Goal: Task Accomplishment & Management: Complete application form

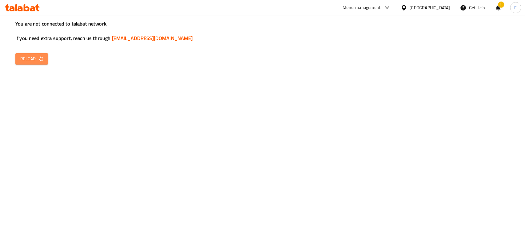
click at [34, 63] on button "Reload" at bounding box center [31, 58] width 33 height 11
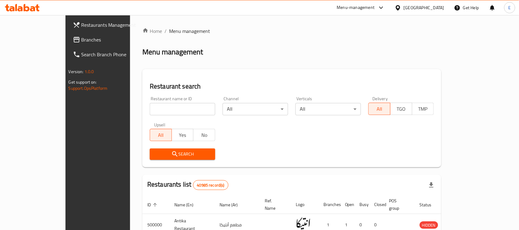
click at [151, 116] on div "Restaurant name or ID Restaurant name or ID" at bounding box center [182, 106] width 73 height 26
click at [150, 110] on input "search" at bounding box center [182, 109] width 65 height 12
paste input "681268"
type input "681268"
click button "Search" at bounding box center [182, 153] width 65 height 11
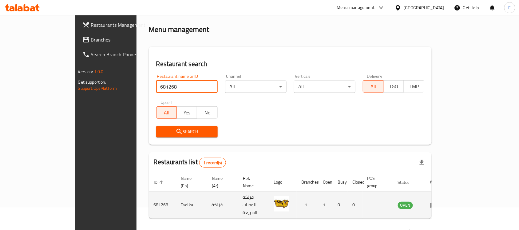
scroll to position [32, 0]
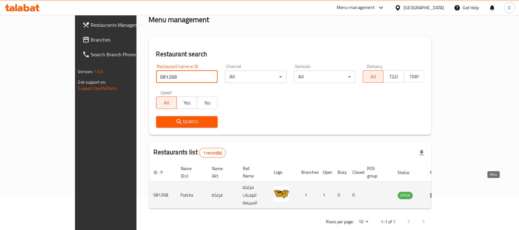
click at [437, 191] on icon "enhanced table" at bounding box center [433, 194] width 7 height 7
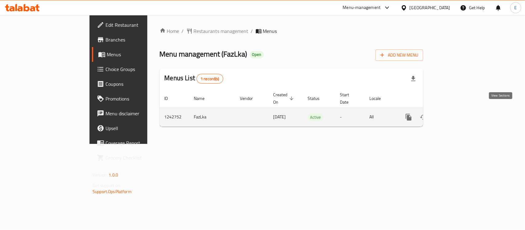
click at [456, 113] on icon "enhanced table" at bounding box center [452, 116] width 7 height 7
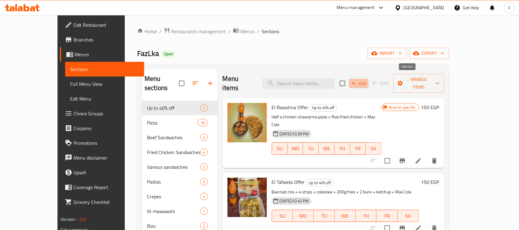
click at [367, 80] on span "Add" at bounding box center [358, 83] width 17 height 7
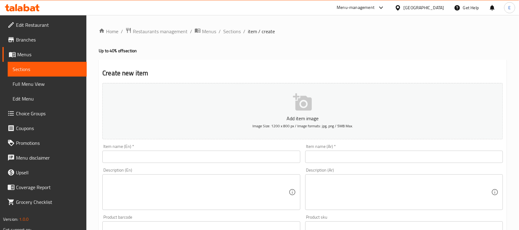
click at [324, 154] on input "text" at bounding box center [404, 157] width 198 height 12
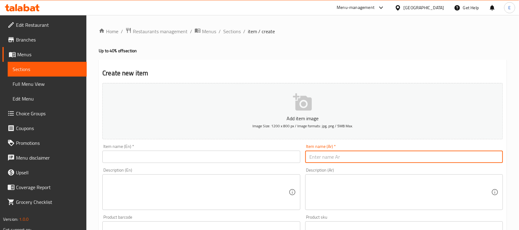
paste input "المارد"
type input "المارد"
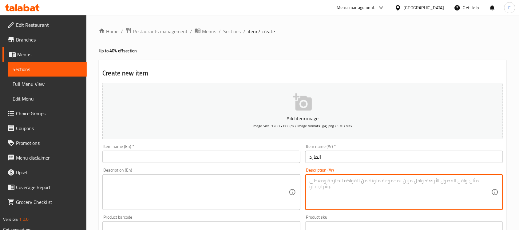
click at [343, 183] on textarea at bounding box center [401, 192] width 182 height 29
paste textarea "المارد : ١ ماك اند تشيز و ١ فاهيتا سوسيس"
click at [382, 182] on textarea "المارد : ١ ماك اند تشيز و ١ فاهيتا سوسيس" at bounding box center [401, 192] width 182 height 29
drag, startPoint x: 378, startPoint y: 183, endPoint x: 409, endPoint y: 191, distance: 31.4
click at [409, 191] on textarea "المارد : ١ ماك اند تشيز و ١ فاهيتا سوسيس" at bounding box center [401, 192] width 182 height 29
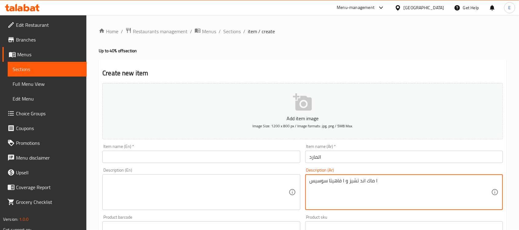
click at [351, 185] on textarea "١ ماك اند تشيز و ١ فاهيتا سوسيس" at bounding box center [401, 192] width 182 height 29
type textarea "١ ماك اند تشيز و ١ فاهيتا سوسيس"
click at [119, 180] on textarea at bounding box center [198, 192] width 182 height 29
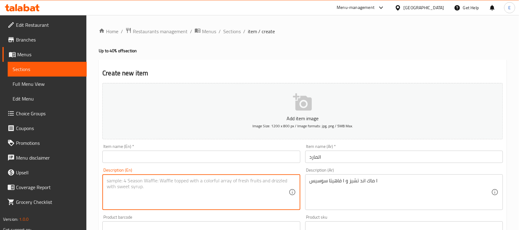
paste textarea "1 Mac & Cheese and 1 Fajita Sausage"
type textarea "1 Mac & Cheese and 1 Fajita Sausage"
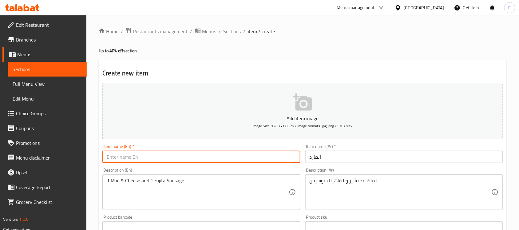
click at [155, 159] on input "text" at bounding box center [201, 157] width 198 height 12
type input "ش"
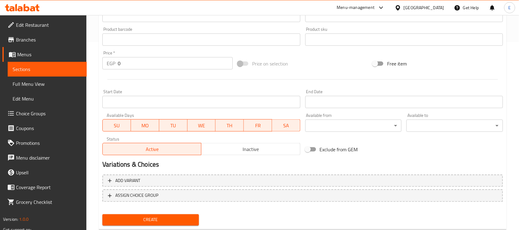
scroll to position [203, 0]
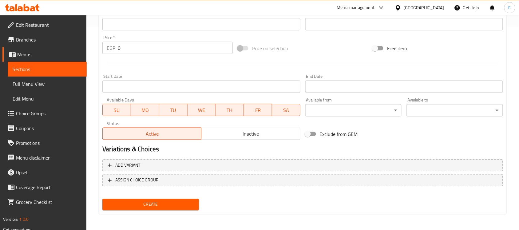
type input "Al mared"
click at [125, 52] on input "0" at bounding box center [175, 48] width 115 height 12
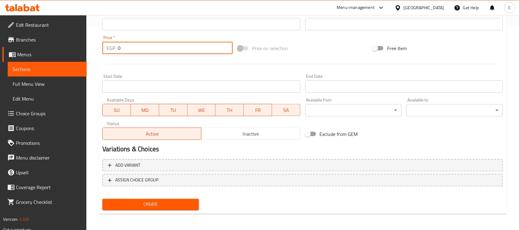
click at [125, 52] on input "0" at bounding box center [175, 48] width 115 height 12
paste input "181.25"
type input "181.25"
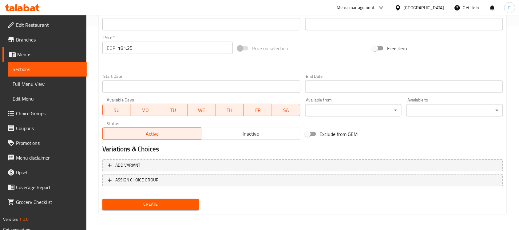
click at [152, 67] on div at bounding box center [302, 64] width 405 height 15
click at [165, 204] on span "Create" at bounding box center [150, 205] width 87 height 8
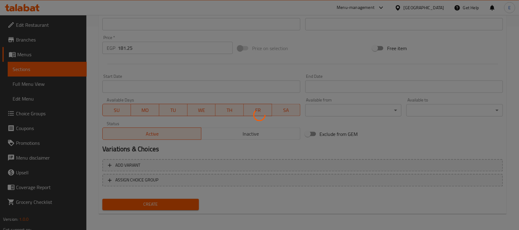
type input "0"
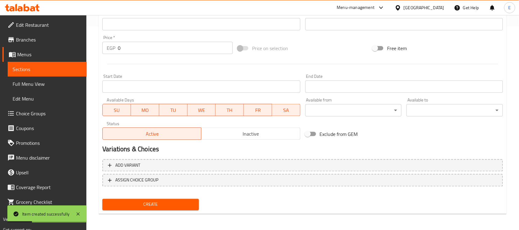
scroll to position [0, 0]
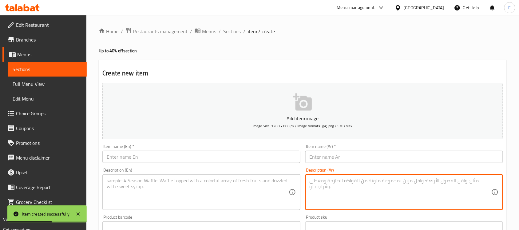
paste textarea "المزاج : ١ بشاميل فراخ و ١ كبده سكندراني"
click at [383, 181] on textarea "المزاج : ١ بشاميل فراخ و ١ كبده سكندراني" at bounding box center [401, 192] width 182 height 29
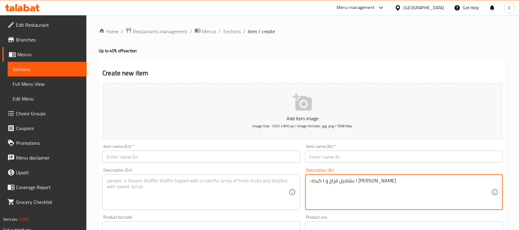
type textarea ": ١ بشاميل فراخ و ١ كبده سكندراني"
click at [319, 154] on input "text" at bounding box center [404, 157] width 198 height 12
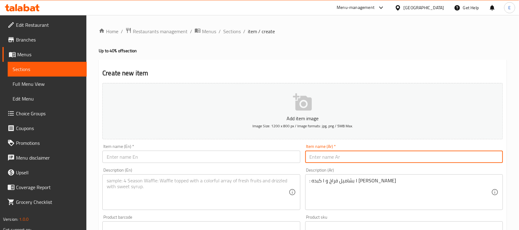
paste input "المزاج"
type input "المزاج"
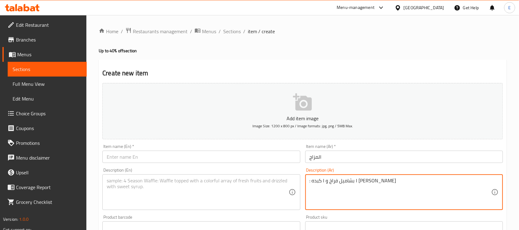
drag, startPoint x: 312, startPoint y: 184, endPoint x: 308, endPoint y: 184, distance: 4.1
type textarea "١ بشاميل فراخ و ١ كبده سكندراني"
click at [247, 164] on div "Item name (En)   * Item name (En) *" at bounding box center [201, 154] width 203 height 24
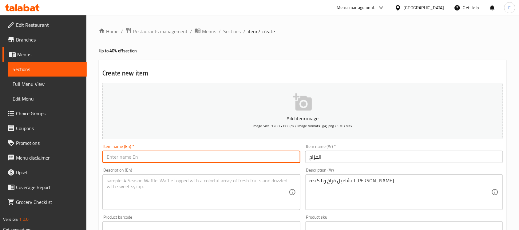
click at [249, 160] on input "text" at bounding box center [201, 157] width 198 height 12
type input "Al mazag"
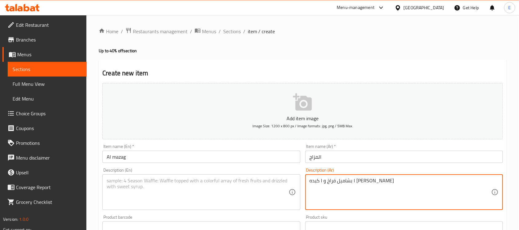
click at [360, 182] on textarea "١ بشاميل فراخ و ١ كبده سكندراني" at bounding box center [401, 192] width 182 height 29
click at [128, 178] on textarea at bounding box center [198, 192] width 182 height 29
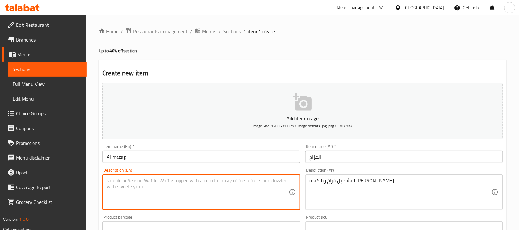
paste textarea "1 chicken bechamel and 1 Alexandrian liver"
type textarea "1 chicken bechamel and 1 Alexandrian liver"
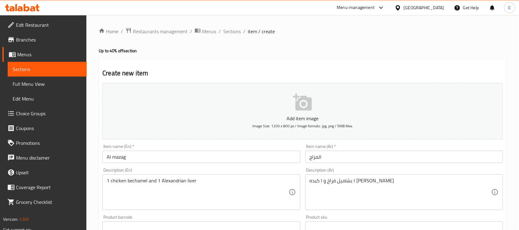
scroll to position [203, 0]
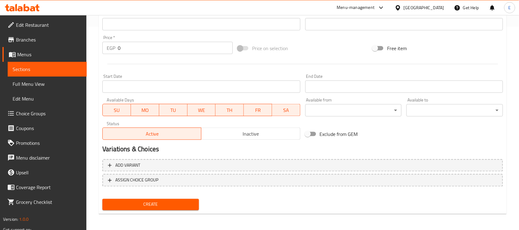
click at [120, 50] on input "0" at bounding box center [175, 48] width 115 height 12
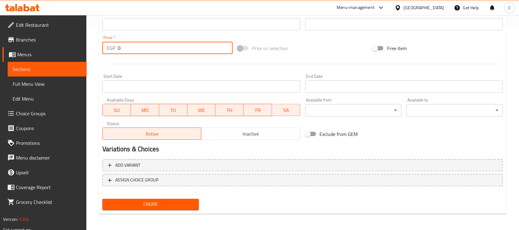
click at [120, 50] on input "0" at bounding box center [175, 48] width 115 height 12
paste input "181.25"
type input "181.25"
click at [157, 205] on span "Create" at bounding box center [150, 205] width 87 height 8
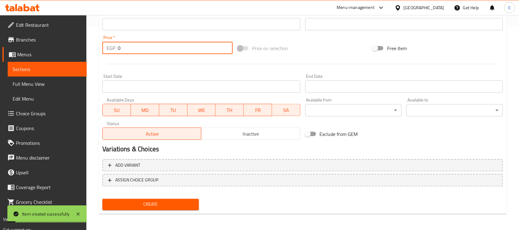
click at [122, 50] on input "0" at bounding box center [175, 48] width 115 height 12
click at [121, 49] on input "0" at bounding box center [175, 48] width 115 height 12
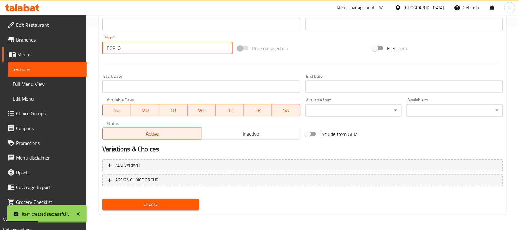
paste input "181.25"
type input "181.25"
click at [100, 47] on div "Price   * EGP 181.25 Price *" at bounding box center [167, 45] width 135 height 24
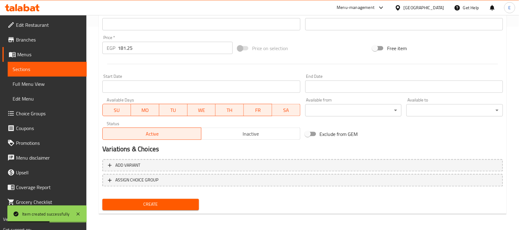
scroll to position [0, 0]
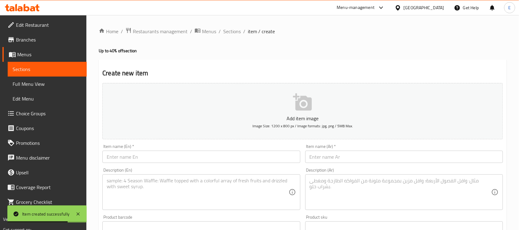
click at [331, 185] on textarea at bounding box center [401, 192] width 182 height 29
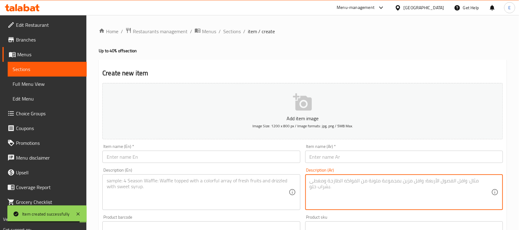
paste textarea "الكينج : ١ بيتزا مارجريتا وسط و ١ بطاطس تشيزي"
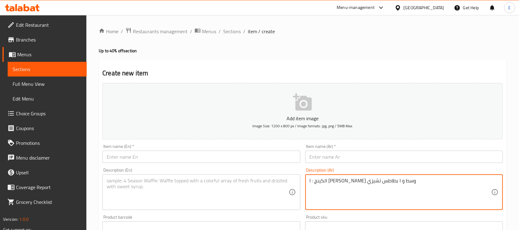
type textarea "الكينج : ١ بيتزا مارجريتا وسط و ١ بطاطس تشيزي"
click at [123, 184] on textarea at bounding box center [198, 192] width 182 height 29
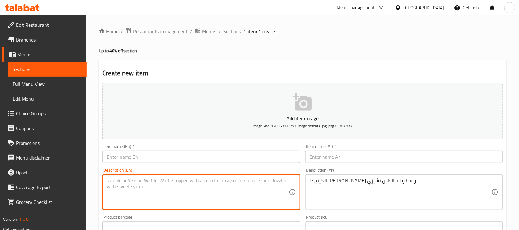
paste textarea "1 medium Margherita pizza and 1 Cheesy Fries"
type textarea "1 medium Margherita pizza and 1 Cheesy Fries"
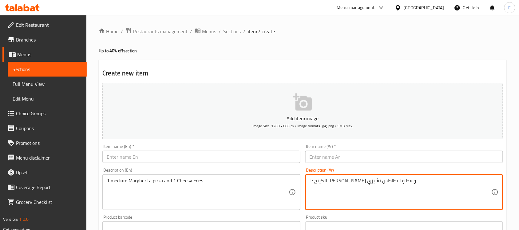
drag, startPoint x: 389, startPoint y: 184, endPoint x: 408, endPoint y: 187, distance: 18.3
click at [310, 183] on textarea ": ١ بيتزا مارجريتا وسط و ١ بطاطس تشيزي" at bounding box center [401, 192] width 182 height 29
type textarea "١ بيتزا مارجريتا وسط و ١ بطاطس تشيزي"
click at [314, 157] on input "text" at bounding box center [404, 157] width 198 height 12
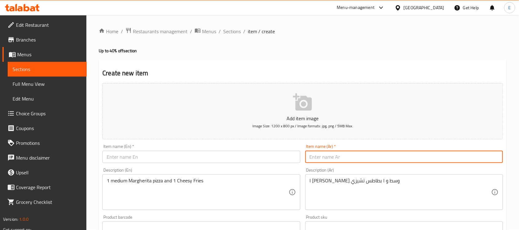
paste input "الكينج"
type input "الكينج"
click at [121, 162] on input "text" at bounding box center [201, 157] width 198 height 12
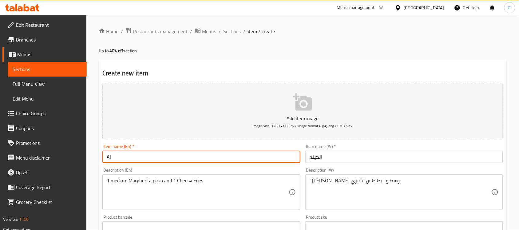
paste input "King"
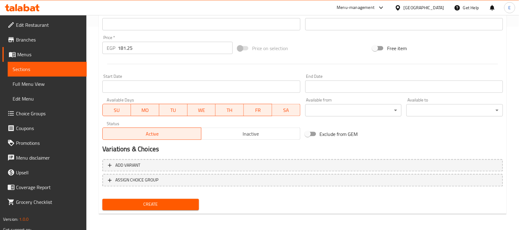
type input "Al King"
click at [172, 202] on span "Create" at bounding box center [150, 205] width 87 height 8
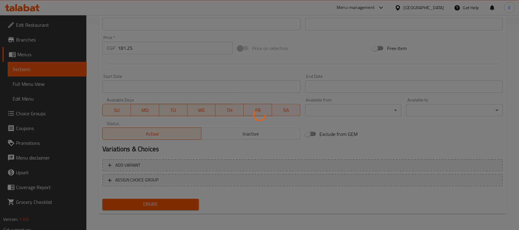
type input "0"
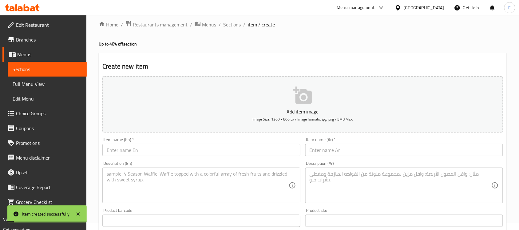
scroll to position [0, 0]
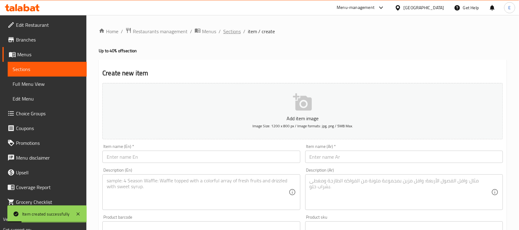
click at [235, 34] on span "Sections" at bounding box center [232, 31] width 18 height 7
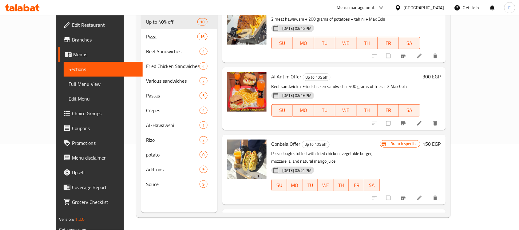
scroll to position [192, 0]
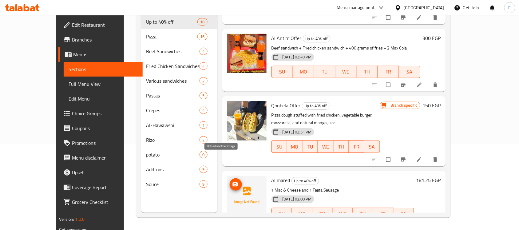
click at [230, 181] on span "upload picture" at bounding box center [236, 184] width 12 height 6
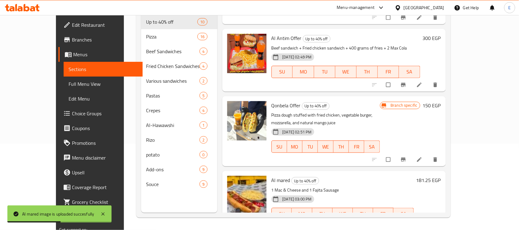
scroll to position [307, 0]
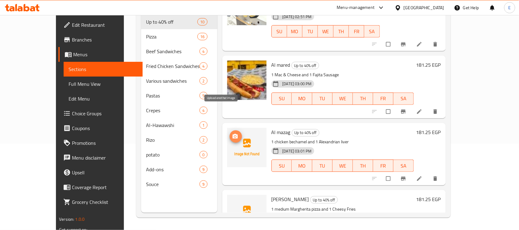
click at [230, 130] on button "upload picture" at bounding box center [236, 136] width 12 height 12
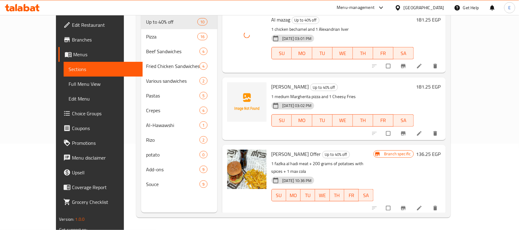
scroll to position [423, 0]
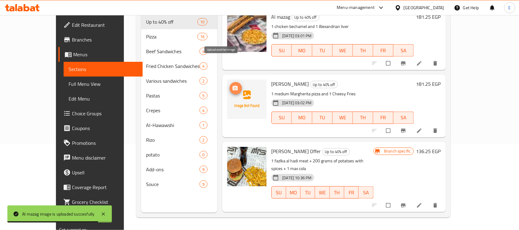
click at [230, 82] on button "upload picture" at bounding box center [236, 88] width 12 height 12
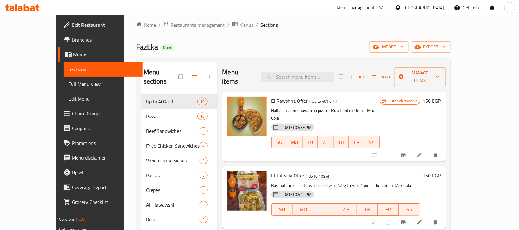
scroll to position [0, 0]
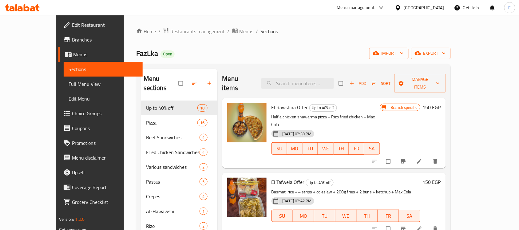
click at [136, 56] on span "FazLka" at bounding box center [147, 53] width 22 height 14
copy span "FazLka"
click at [72, 40] on span "Branches" at bounding box center [105, 39] width 66 height 7
click at [390, 14] on div "Menu-management" at bounding box center [361, 7] width 58 height 15
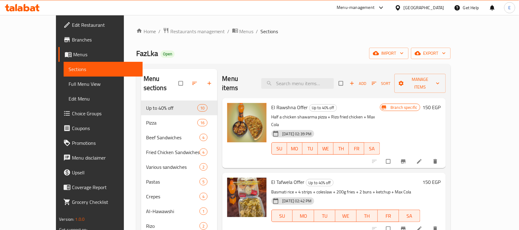
click at [375, 7] on div "Menu-management" at bounding box center [356, 7] width 38 height 7
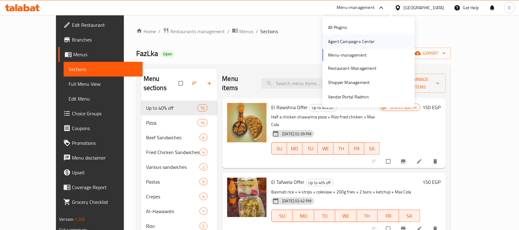
click at [355, 43] on div "Agent Campaigns Center" at bounding box center [351, 41] width 46 height 7
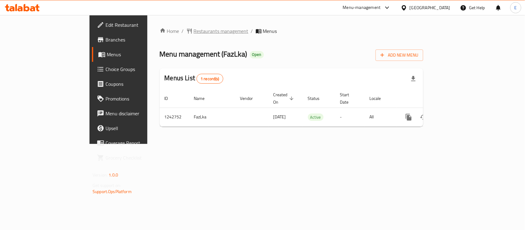
click at [194, 33] on span "Restaurants management" at bounding box center [221, 30] width 55 height 7
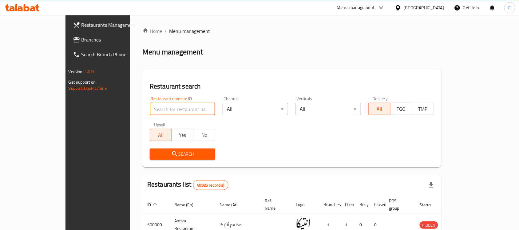
click at [150, 112] on input "search" at bounding box center [182, 109] width 65 height 12
paste input "704286"
type input "704286"
click button "Search" at bounding box center [182, 153] width 65 height 11
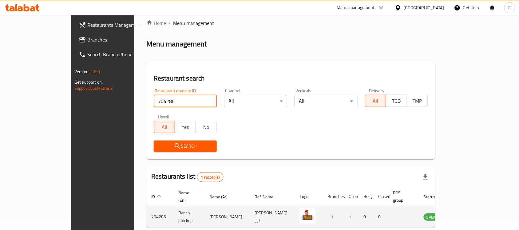
scroll to position [32, 0]
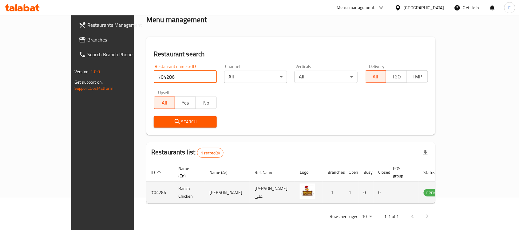
click at [463, 189] on icon "enhanced table" at bounding box center [459, 192] width 7 height 7
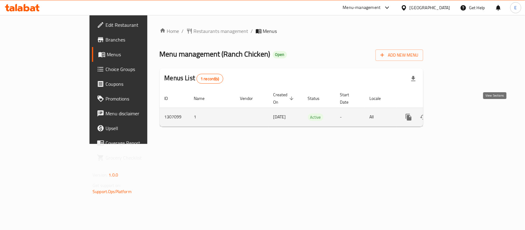
click at [456, 113] on icon "enhanced table" at bounding box center [452, 116] width 7 height 7
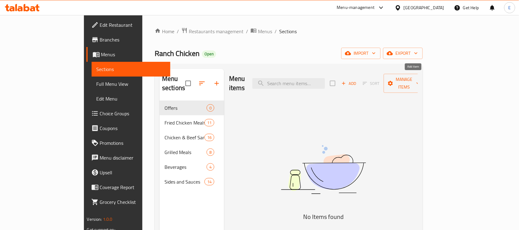
click at [346, 81] on icon "button" at bounding box center [344, 84] width 6 height 6
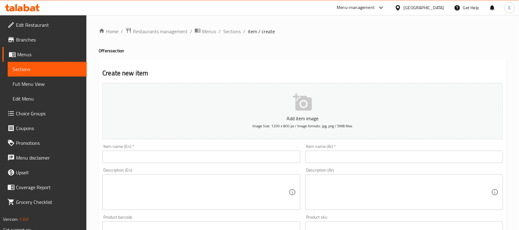
click at [328, 156] on input "text" at bounding box center [404, 157] width 198 height 12
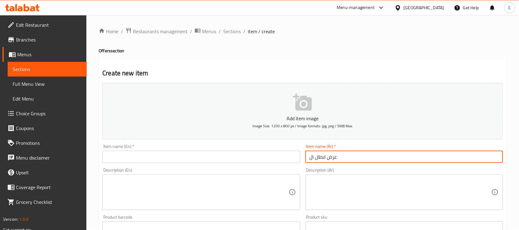
type input "عرض ابطال الفرايد"
click at [331, 159] on input "عرض ابطال الفرايد" at bounding box center [404, 157] width 198 height 12
drag, startPoint x: 330, startPoint y: 159, endPoint x: 200, endPoint y: 153, distance: 130.8
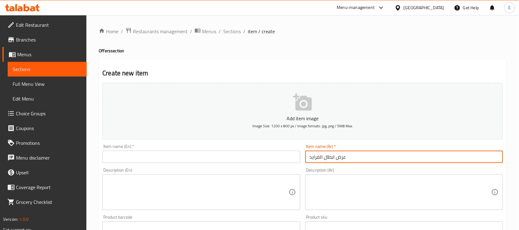
click at [200, 153] on input "text" at bounding box center [201, 157] width 198 height 12
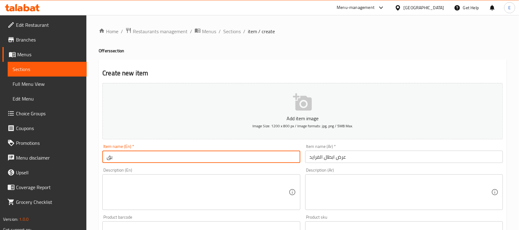
type input "ب"
type input "Fried Heroes Offer"
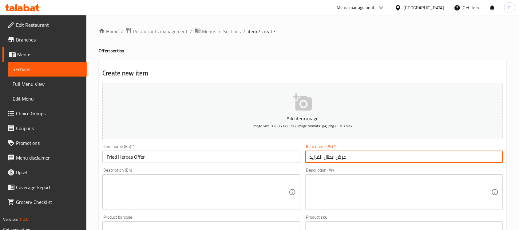
click at [320, 155] on input "عرض ابطال الفرايد" at bounding box center [404, 157] width 198 height 12
click at [337, 184] on textarea at bounding box center [401, 192] width 182 height 29
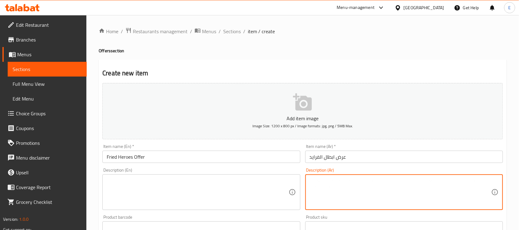
paste textarea "8 قطع دجاج + بطاطس + 2 صوص من اختيارك + 4 خبز كيزر + ماكسي كولا لتر"
type textarea "8 قطع دجاج + بطاطس + 2 صوص من اختيارك + 4 خبز كيزر + ماكسي كولا لتر"
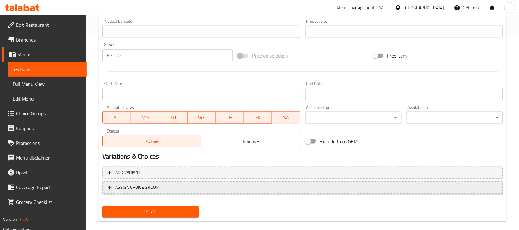
scroll to position [203, 0]
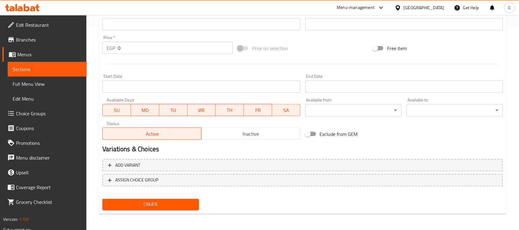
click at [140, 51] on input "0" at bounding box center [175, 48] width 115 height 12
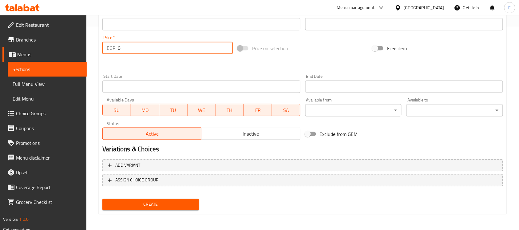
click at [140, 51] on input "0" at bounding box center [175, 48] width 115 height 12
paste input "437.5"
type input "437.5"
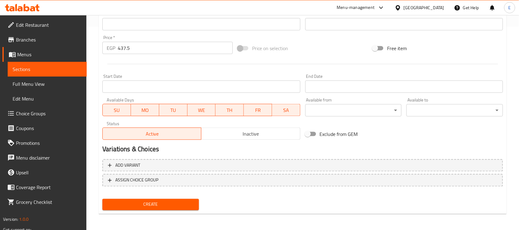
click at [87, 24] on div "Home / Restaurants management / Menus / Sections / item / create Offers section…" at bounding box center [302, 21] width 432 height 419
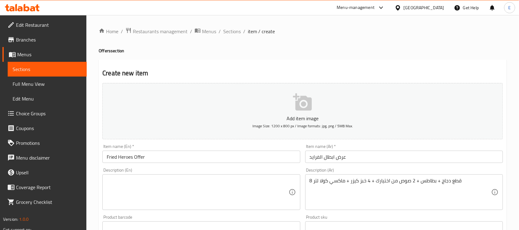
click at [298, 99] on icon "button" at bounding box center [302, 101] width 19 height 17
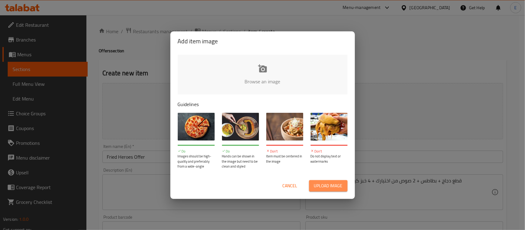
click at [315, 183] on span "Upload image" at bounding box center [328, 186] width 29 height 8
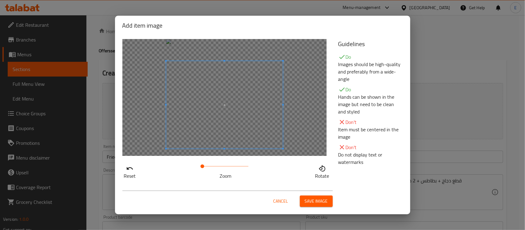
click at [254, 114] on span at bounding box center [224, 105] width 117 height 88
click at [320, 201] on span "Save image" at bounding box center [316, 201] width 23 height 8
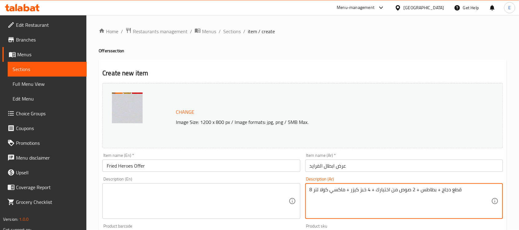
click at [323, 194] on textarea "8 قطع دجاج + بطاطس + 2 صوص من اختيارك + 4 خبز كيزر + ماكسي كولا لتر" at bounding box center [401, 201] width 182 height 29
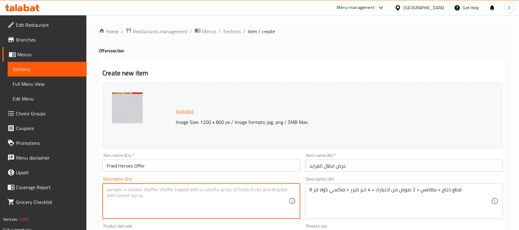
click at [142, 188] on textarea at bounding box center [198, 201] width 182 height 29
paste textarea "8 pieces of chicken + fries + 2 sauces of your choice + 4 buns + Maxi Cola 1 li…"
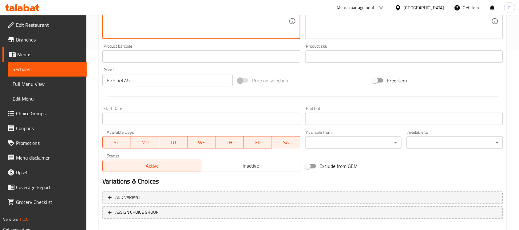
scroll to position [212, 0]
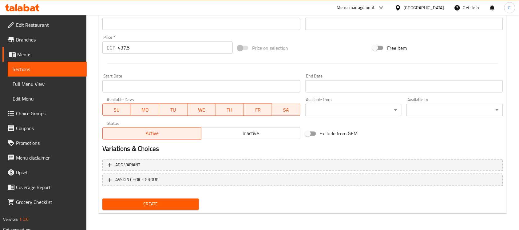
type textarea "8 pieces of chicken + fries + 2 sauces of your choice + 4 buns + Maxi Cola 1 li…"
click at [122, 206] on span "Create" at bounding box center [150, 204] width 87 height 8
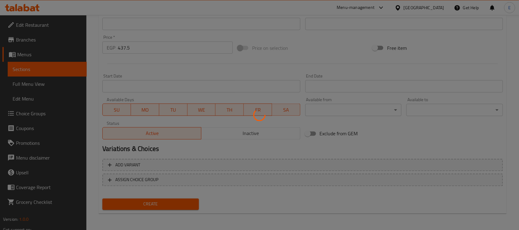
type input "0"
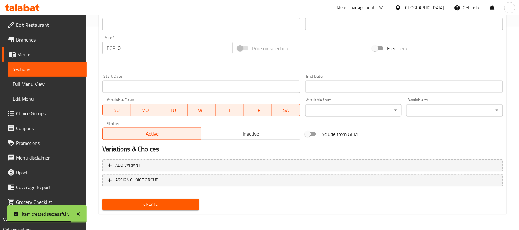
scroll to position [0, 0]
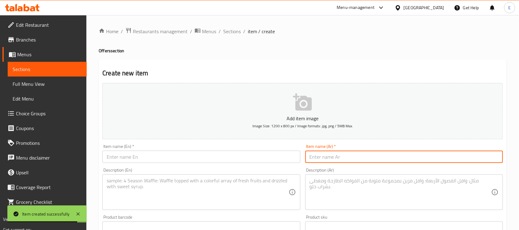
click at [345, 157] on input "text" at bounding box center [404, 157] width 198 height 12
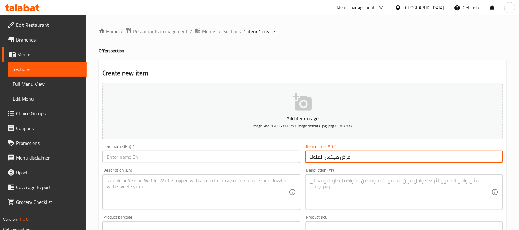
type input "عرض ميكس الملوك"
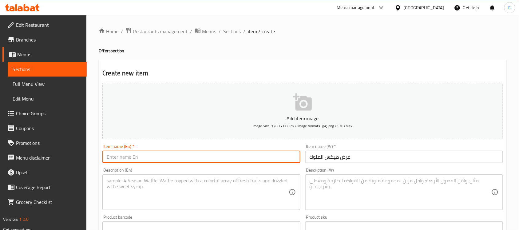
click at [241, 155] on input "text" at bounding box center [201, 157] width 198 height 12
type input "Kings Mix Offer"
click at [317, 179] on textarea at bounding box center [401, 192] width 182 height 29
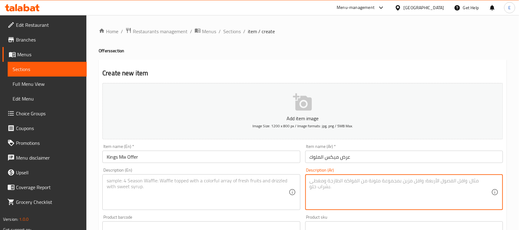
paste textarea "3 ساندوتش برجر كلاسيك + 3 جونيور كريسبي + ماكسي كولا لتر"
type textarea "3 ساندوتش برجر كلاسيك + 3 جونيور كريسبي + ماكسي كولا لتر"
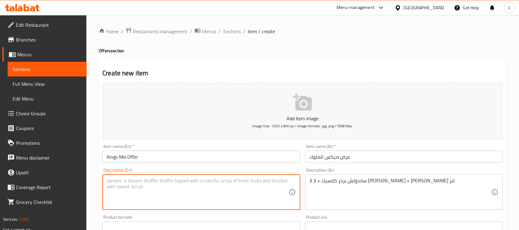
click at [142, 179] on textarea at bounding box center [198, 192] width 182 height 29
paste textarea "3 Classic Burger Sandwiches + 3 Junior Crispy + Maxi Cola 1 Liter"
type textarea "3 Classic Burger Sandwiches + 3 Junior Crispy + Maxi Cola 1 Liter"
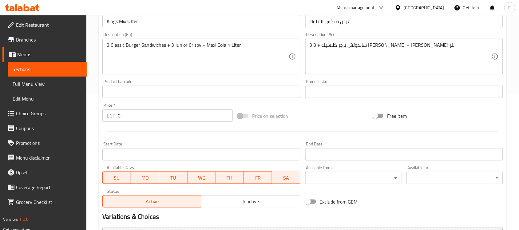
scroll to position [203, 0]
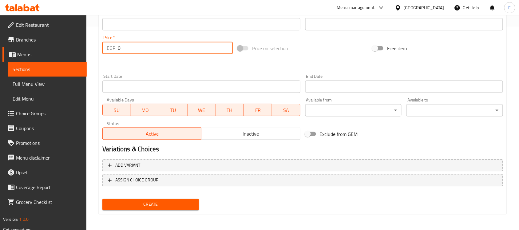
click at [130, 51] on input "0" at bounding box center [175, 48] width 115 height 12
paste input "437.5"
type input "437.5"
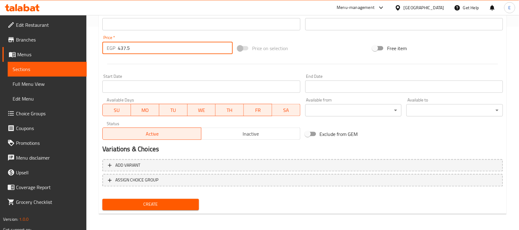
click at [200, 81] on input "Start Date" at bounding box center [201, 87] width 198 height 12
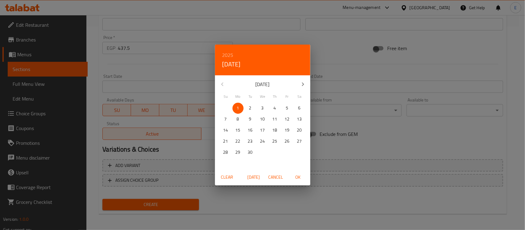
click at [291, 194] on div "2025 Mon, Sep 1 September 2025 Su Mo Tu We Th Fr Sa 31 1 2 3 4 5 6 7 8 9 10 11 …" at bounding box center [262, 115] width 525 height 230
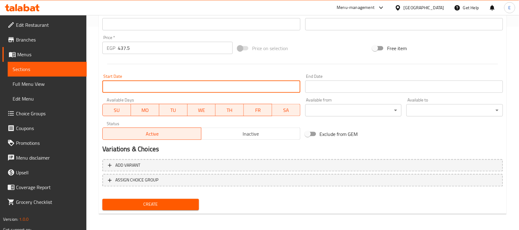
scroll to position [0, 0]
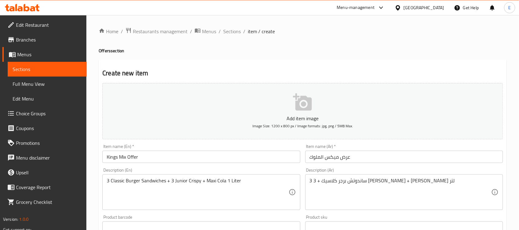
click at [302, 102] on icon "button" at bounding box center [303, 103] width 20 height 20
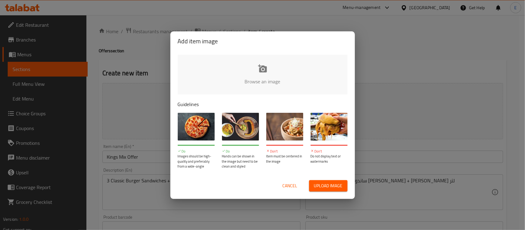
click at [264, 69] on input "file" at bounding box center [470, 83] width 585 height 57
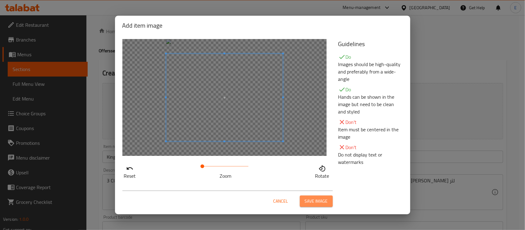
click at [322, 202] on span "Save image" at bounding box center [316, 201] width 23 height 8
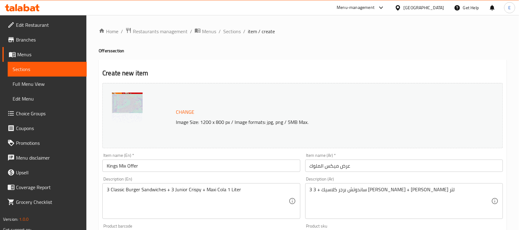
scroll to position [212, 0]
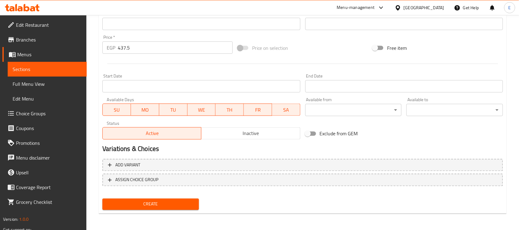
click at [160, 202] on span "Create" at bounding box center [150, 204] width 87 height 8
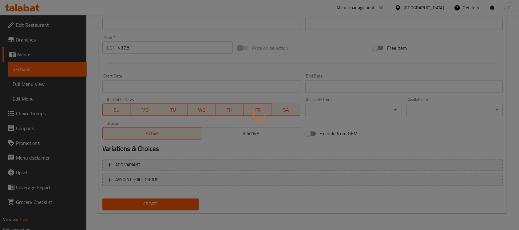
type input "0"
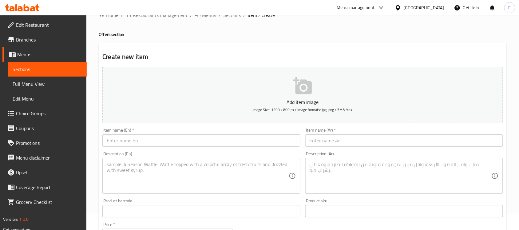
scroll to position [0, 0]
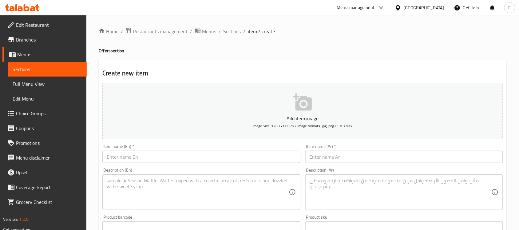
click at [357, 159] on input "text" at bounding box center [404, 157] width 198 height 12
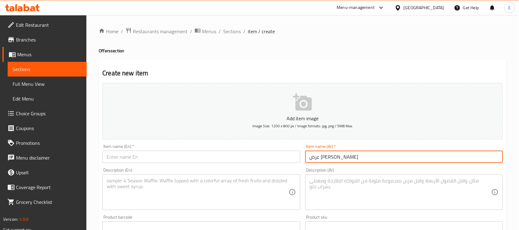
type input "عرض جولدن كريسبي"
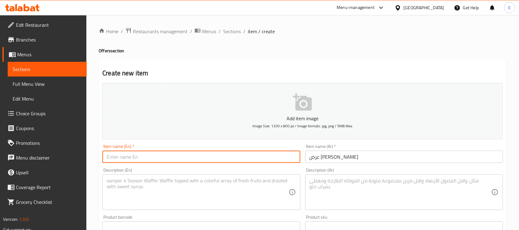
click at [283, 156] on input "text" at bounding box center [201, 157] width 198 height 12
type input "Golden Crispy Offer"
click at [315, 187] on textarea at bounding box center [401, 192] width 182 height 29
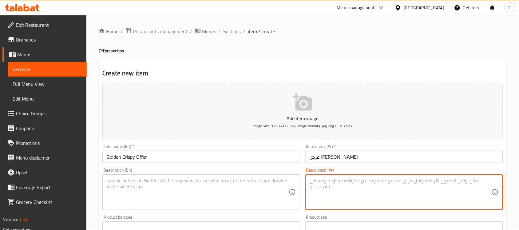
paste textarea "2 ساندوتش جولدن رانش + 2 باكيت بطاطس"
type textarea "2 ساندوتش جولدن رانش + 2 باكيت بطاطس"
click at [136, 202] on textarea at bounding box center [198, 192] width 182 height 29
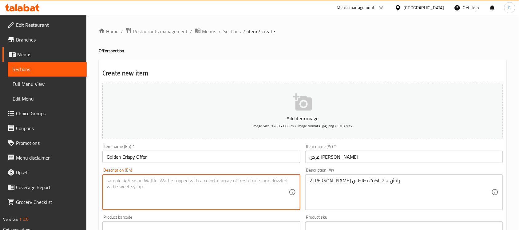
paste textarea "2 Golden Ranch Sandwiches + 2 Packets of Fries"
type textarea "2 Golden Ranch Sandwiches + 2 Packets of Fries"
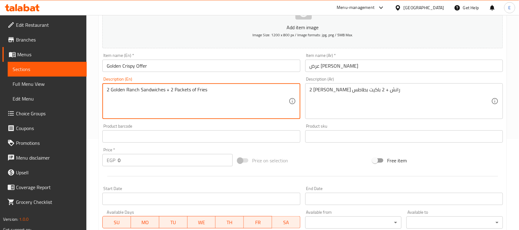
scroll to position [115, 0]
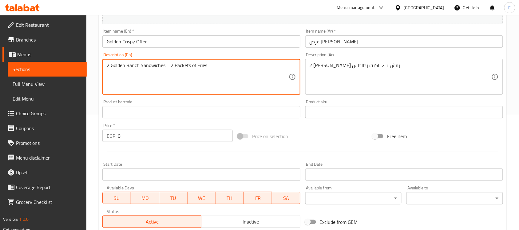
click at [131, 136] on input "0" at bounding box center [175, 136] width 115 height 12
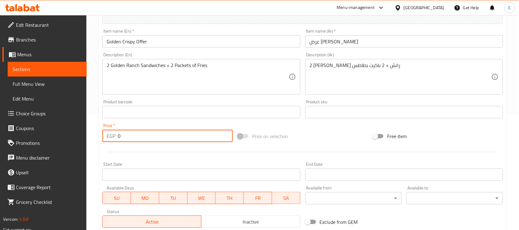
click at [131, 136] on input "0" at bounding box center [175, 136] width 115 height 12
paste input "162.5"
type input "162.5"
click at [100, 117] on div "Product barcode Product barcode" at bounding box center [201, 109] width 203 height 24
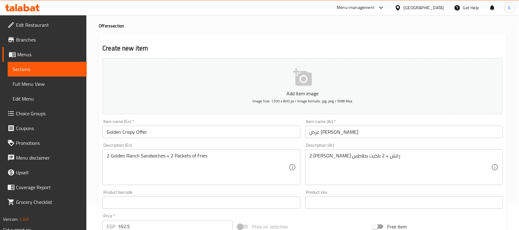
scroll to position [0, 0]
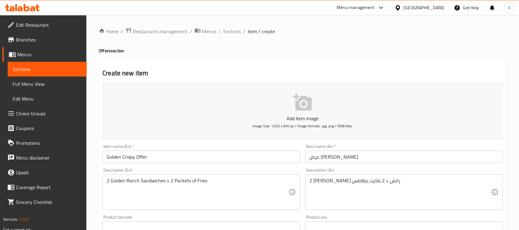
click at [314, 105] on button "Add item image Image Size: 1200 x 800 px / Image formats: jpg, png / 5MB Max." at bounding box center [302, 111] width 401 height 56
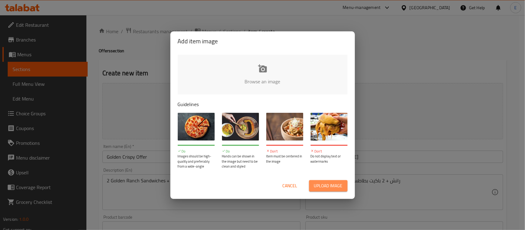
click at [324, 188] on span "Upload image" at bounding box center [328, 186] width 29 height 8
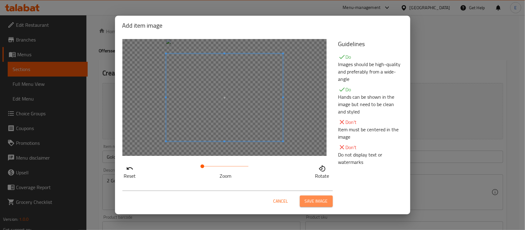
click at [319, 204] on span "Save image" at bounding box center [316, 201] width 23 height 8
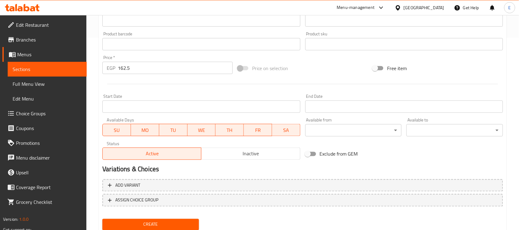
scroll to position [212, 0]
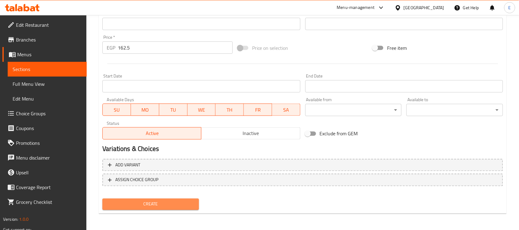
click at [176, 200] on span "Create" at bounding box center [150, 204] width 87 height 8
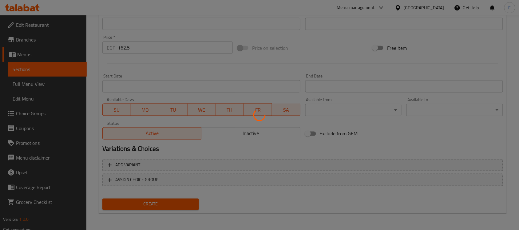
type input "0"
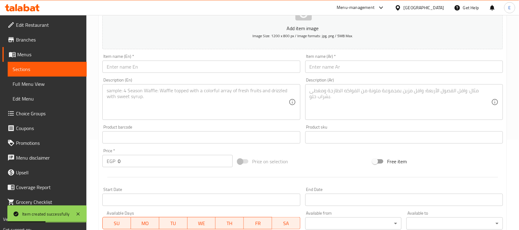
scroll to position [0, 0]
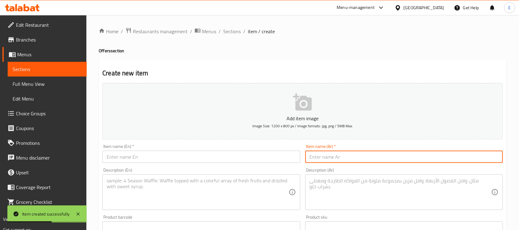
click at [378, 157] on input "text" at bounding box center [404, 157] width 198 height 12
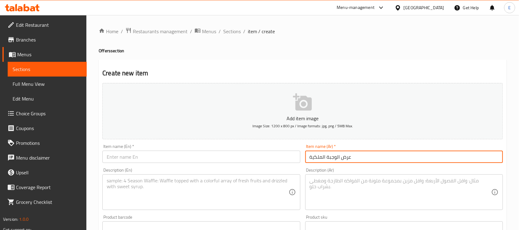
click at [375, 159] on input "عرض الوجبة الملكية" at bounding box center [404, 157] width 198 height 12
type input "عرض الوجبة الملكية"
click at [148, 154] on input "text" at bounding box center [201, 157] width 198 height 12
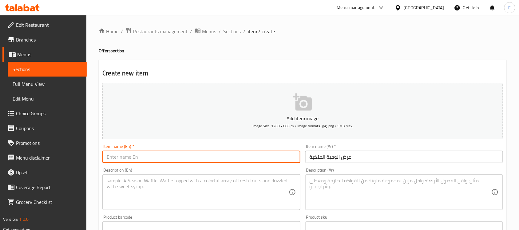
paste input "Royal Meal Offer"
type input "Royal Meal Offer"
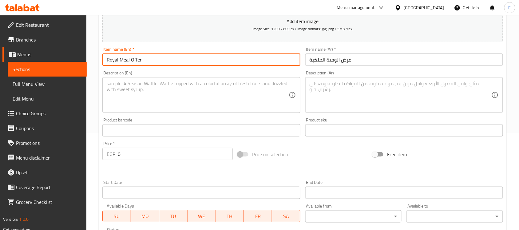
scroll to position [115, 0]
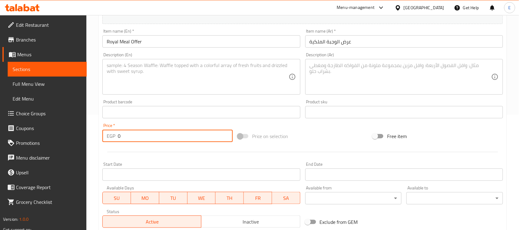
click at [126, 136] on input "0" at bounding box center [175, 136] width 115 height 12
paste input "218.75"
type input "218.75"
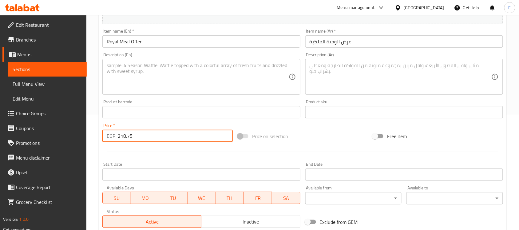
click at [367, 66] on textarea at bounding box center [401, 76] width 182 height 29
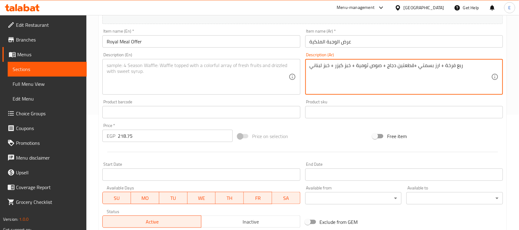
click at [344, 74] on textarea "ربع فرخة + ارز بسمتي +قطعتين دجاج + صوص ثومية + خبز كيزر + خبز لبناني" at bounding box center [401, 76] width 182 height 29
type textarea "ربع فرخة + ارز بسمتي +قطعتين دجاج + صوص ثومية + خبز كيزر + خبز لبناني"
click at [207, 70] on textarea at bounding box center [198, 76] width 182 height 29
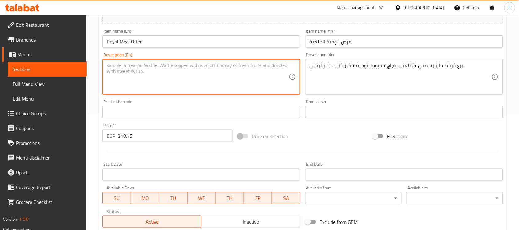
paste textarea "ربع فرخة + ارز بسمتي +قطعتين دجاج + صوص ثومية + خبز كيزر + خبز لبناني"
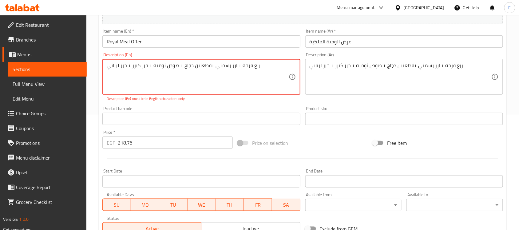
click at [146, 70] on textarea "ربع فرخة + ارز بسمتي +قطعتين دجاج + صوص ثومية + خبز كيزر + خبز لبناني" at bounding box center [198, 76] width 182 height 29
paste textarea "Quarter chicken + basmati rice + 2 pieces of chicken + garlic sauce + kaiser br…"
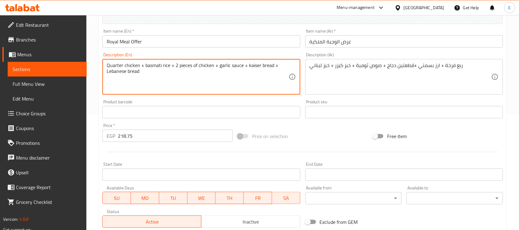
type textarea "Quarter chicken + basmati rice + 2 pieces of chicken + garlic sauce + kaiser br…"
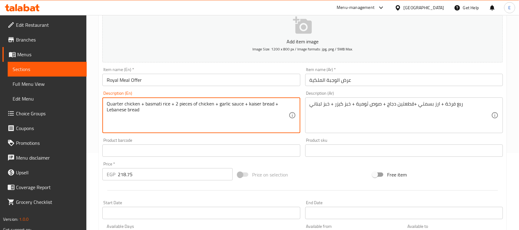
click at [299, 26] on icon "button" at bounding box center [302, 25] width 19 height 17
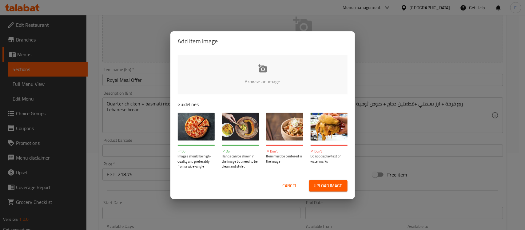
click at [311, 187] on button "Upload image" at bounding box center [328, 185] width 38 height 11
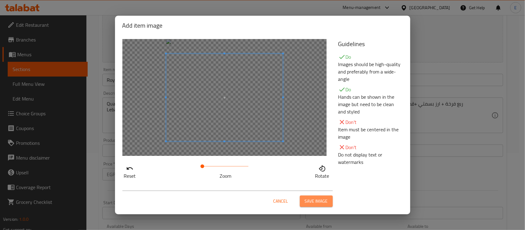
click at [320, 199] on span "Save image" at bounding box center [316, 201] width 23 height 8
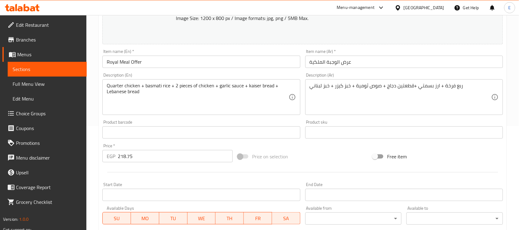
scroll to position [212, 0]
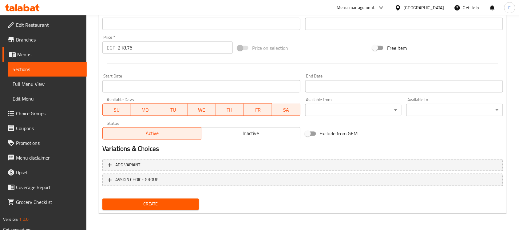
click at [128, 201] on span "Create" at bounding box center [150, 204] width 87 height 8
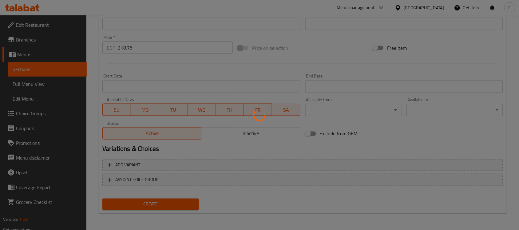
type input "0"
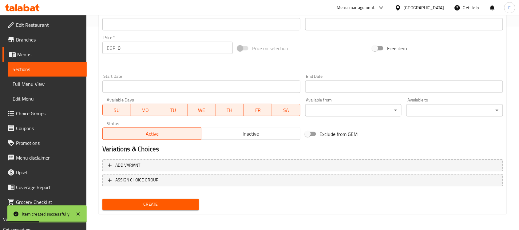
scroll to position [0, 0]
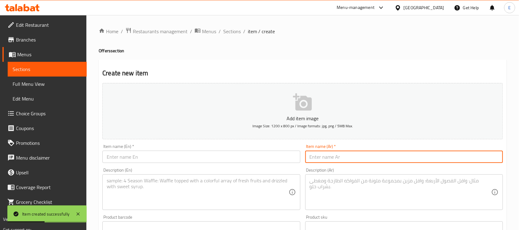
click at [333, 160] on input "text" at bounding box center [404, 157] width 198 height 12
click at [333, 160] on input "عرض دبل كرانشي" at bounding box center [404, 157] width 198 height 12
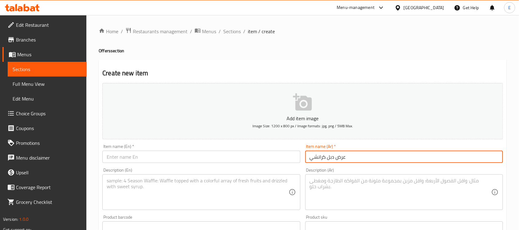
click at [333, 160] on input "عرض دبل كرانشي" at bounding box center [404, 157] width 198 height 12
type input "عرض دبل كرانشي"
click at [142, 155] on input "text" at bounding box center [201, 157] width 198 height 12
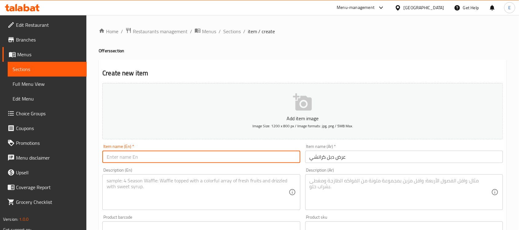
paste input "Double Crunch Show"
click at [137, 155] on input "Double Crunch Show" at bounding box center [201, 157] width 198 height 12
click at [148, 159] on input "Double Crunchy Show" at bounding box center [201, 157] width 198 height 12
type input "Double Crunchy Offer"
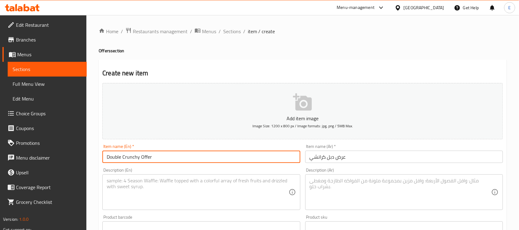
click at [337, 191] on textarea at bounding box center [401, 192] width 182 height 29
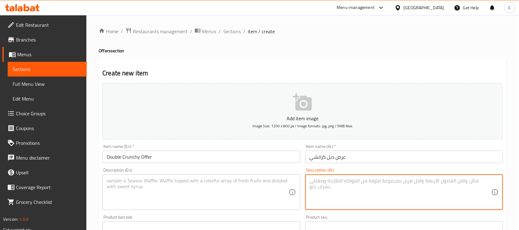
paste textarea "4 قطع دجاج + 4 قطع استريبس +"
drag, startPoint x: 372, startPoint y: 182, endPoint x: 375, endPoint y: 184, distance: 3.2
click at [375, 184] on textarea "4 قطع دجاج + 4 قطع استريبس +" at bounding box center [401, 192] width 182 height 29
click at [391, 186] on textarea "4 قطع دجاج + 4 قطع استريبس + 2 باكيت بطاطس" at bounding box center [401, 192] width 182 height 29
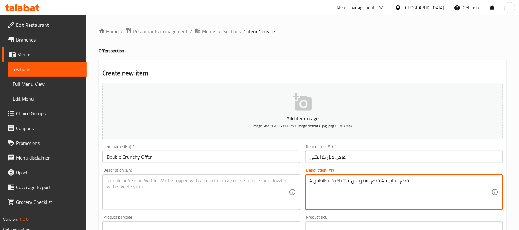
click at [391, 186] on textarea "4 قطع دجاج + 4 قطع استريبس + 2 باكيت بطاطس" at bounding box center [401, 192] width 182 height 29
type textarea "4 قطع دجاج + 4 قطع استريبس + 2 باكيت بطاطس"
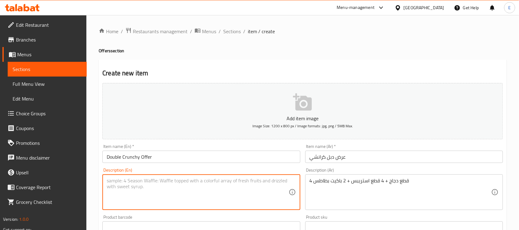
click at [120, 187] on textarea at bounding box center [198, 192] width 182 height 29
paste textarea "4 pieces of chicken + 4 pieces of strips + 2 packets of fries"
type textarea "4 pieces of chicken + 4 pieces of strips + 2 packets of fries"
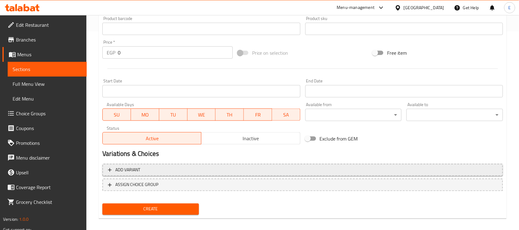
scroll to position [203, 0]
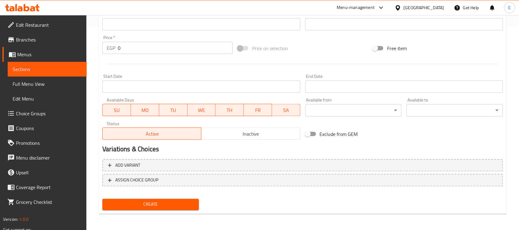
click at [124, 45] on input "0" at bounding box center [175, 48] width 115 height 12
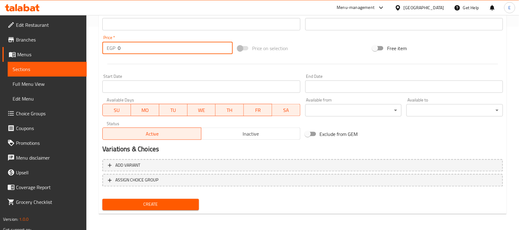
click at [124, 45] on input "0" at bounding box center [175, 48] width 115 height 12
paste input "312.5"
type input "312.5"
click at [177, 72] on div "Start Date Start Date" at bounding box center [201, 84] width 203 height 24
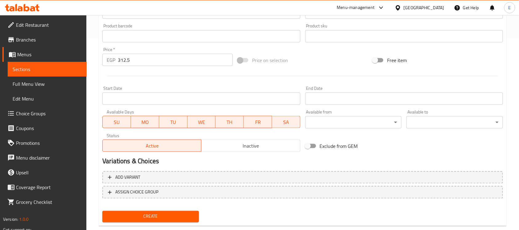
scroll to position [0, 0]
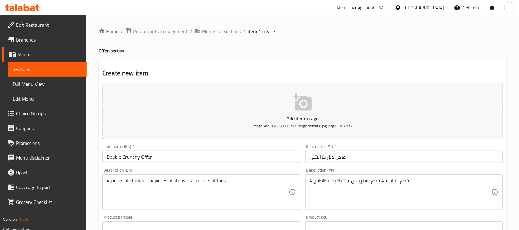
click at [313, 101] on button "Add item image Image Size: 1200 x 800 px / Image formats: jpg, png / 5MB Max." at bounding box center [302, 111] width 401 height 56
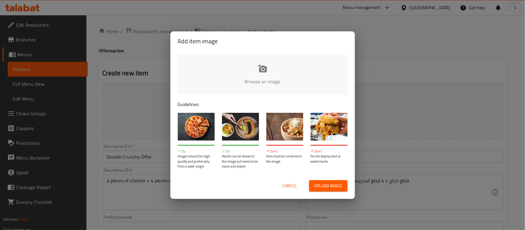
click at [259, 71] on input "file" at bounding box center [470, 83] width 585 height 57
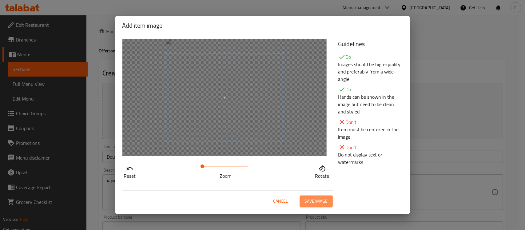
click at [314, 200] on span "Save image" at bounding box center [316, 201] width 23 height 8
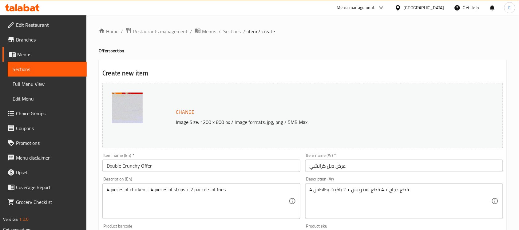
scroll to position [212, 0]
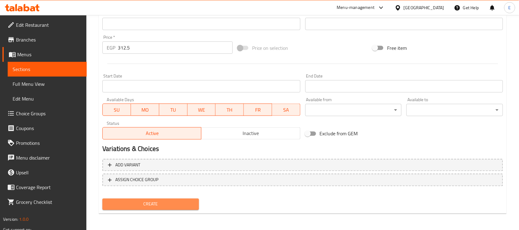
click at [181, 202] on span "Create" at bounding box center [150, 204] width 87 height 8
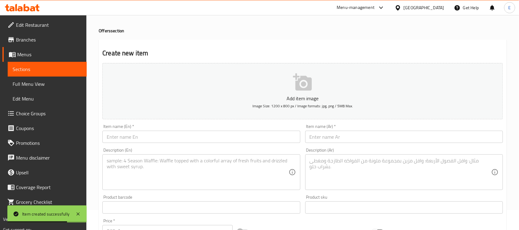
scroll to position [38, 0]
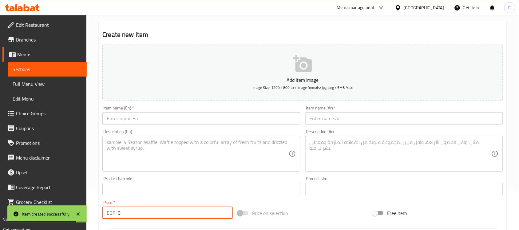
drag, startPoint x: 122, startPoint y: 212, endPoint x: 115, endPoint y: 213, distance: 6.5
click at [115, 213] on div "EGP 0 Price *" at bounding box center [167, 213] width 130 height 12
paste input "623.75"
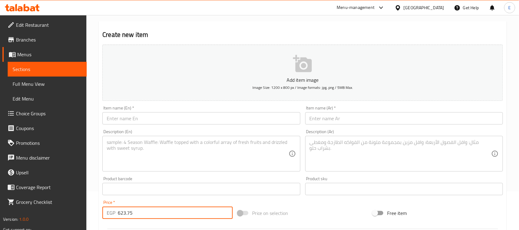
type input "623.75"
click at [318, 119] on input "text" at bounding box center [404, 118] width 198 height 12
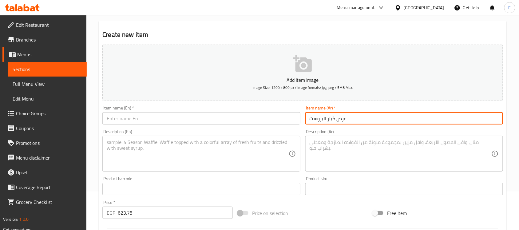
click at [316, 120] on input "عرض كبار البروست" at bounding box center [404, 118] width 198 height 12
type input "عرض كبار البروست"
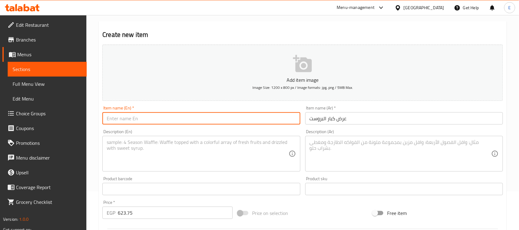
click at [155, 117] on input "text" at bounding box center [201, 118] width 198 height 12
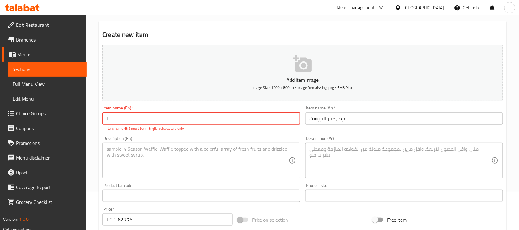
type input "ل"
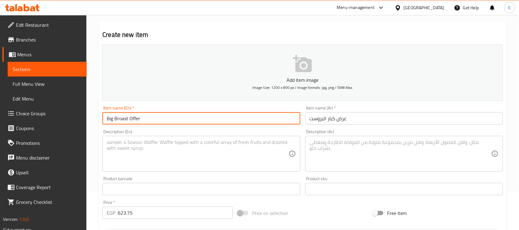
click at [120, 116] on input "Big Broast Offer" at bounding box center [201, 118] width 198 height 12
type input "Big Broast Offer"
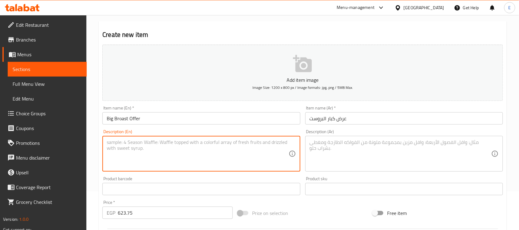
drag, startPoint x: 119, startPoint y: 117, endPoint x: 251, endPoint y: 145, distance: 135.2
click at [251, 145] on textarea at bounding box center [198, 153] width 182 height 29
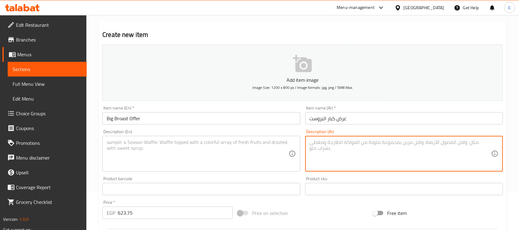
click at [341, 147] on textarea at bounding box center [401, 153] width 182 height 29
click at [409, 148] on textarea "12 قطعة دجاج + بطاطس+ 3 صوص من اختيارك + ماكسي كولا لتر" at bounding box center [401, 153] width 182 height 29
type textarea "12 قطعة دجاج + بطاطس+ 3 صوص من اختيارك + ماكسي كولا لتر"
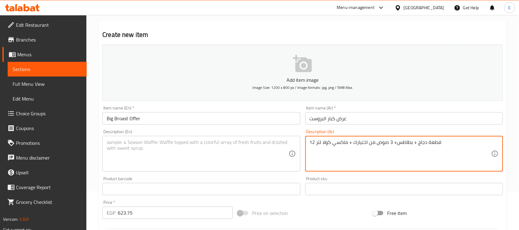
click at [158, 156] on textarea at bounding box center [198, 153] width 182 height 29
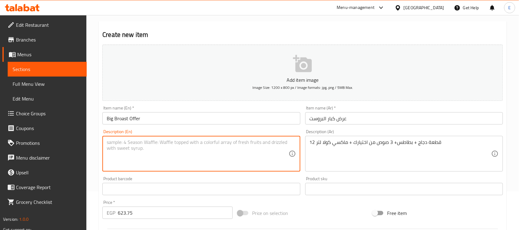
paste textarea "12 pieces of chicken + fries + 3 sauces of your choice + Maxi Cola 1 liter"
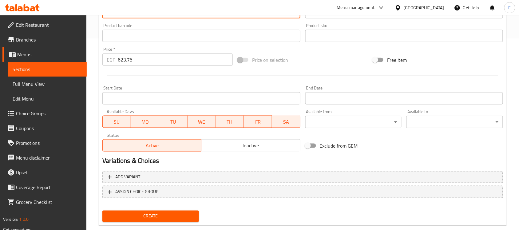
scroll to position [203, 0]
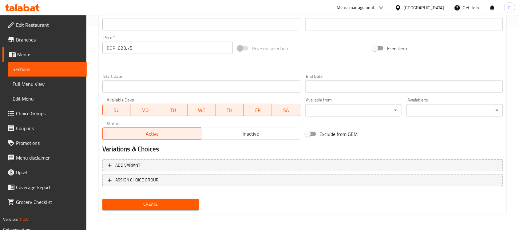
type textarea "12 pieces of chicken + fries + 3 sauces of your choice + Maxi Cola 1 liter"
click at [146, 201] on span "Create" at bounding box center [150, 205] width 87 height 8
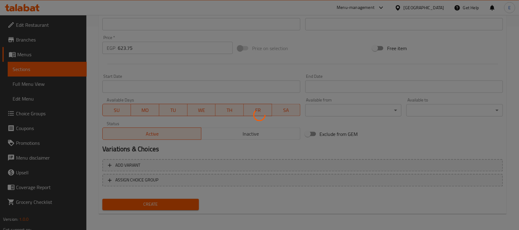
type input "0"
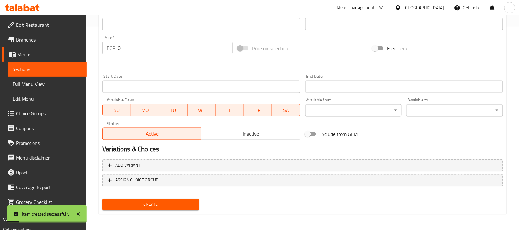
scroll to position [0, 0]
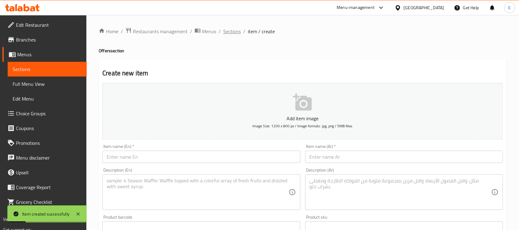
click at [225, 35] on span "Sections" at bounding box center [232, 31] width 18 height 7
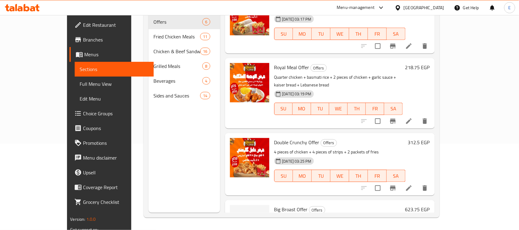
scroll to position [188, 0]
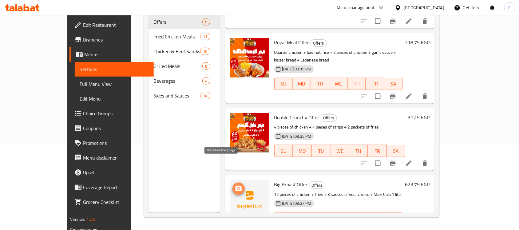
click at [235, 185] on icon "upload picture" at bounding box center [238, 188] width 7 height 7
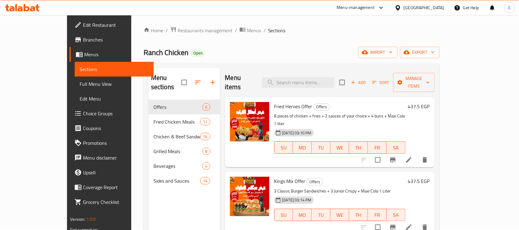
scroll to position [0, 0]
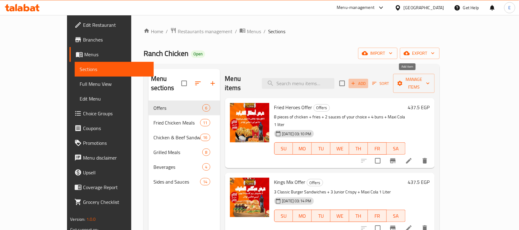
click at [367, 80] on span "Add" at bounding box center [358, 83] width 17 height 7
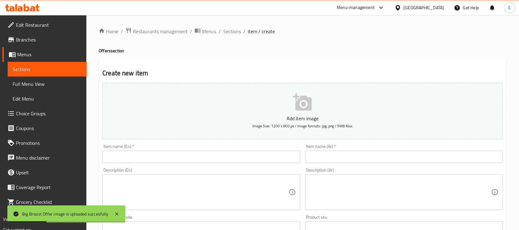
click at [382, 153] on input "text" at bounding box center [404, 157] width 198 height 12
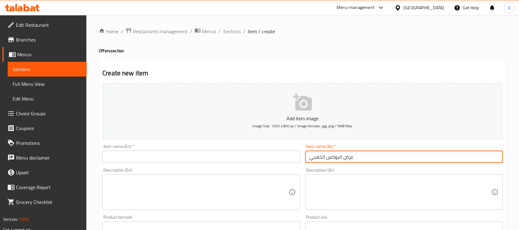
type input "عرض البوكس الذهبي"
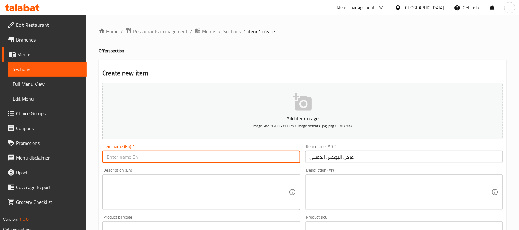
click at [214, 162] on input "text" at bounding box center [201, 157] width 198 height 12
type input "Golden Box Offer"
click at [319, 177] on div "Description (Ar)" at bounding box center [404, 192] width 198 height 36
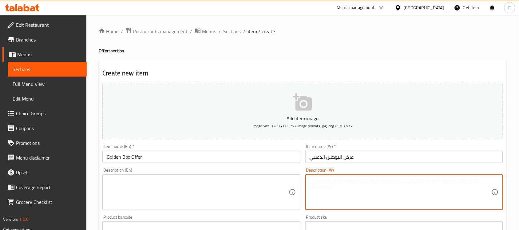
paste textarea "ساندوتش زنجر سوبريم +"
click at [428, 184] on textarea "ساندوتش زنجر سوبريم + ريزو صوص من اختيارك + بطاطس+ ماكسي كولا" at bounding box center [401, 192] width 182 height 29
type textarea "ساندوتش زنجر سوبريم + ريزو صوص من اختيارك + بطاطس+ ماكسي كولا"
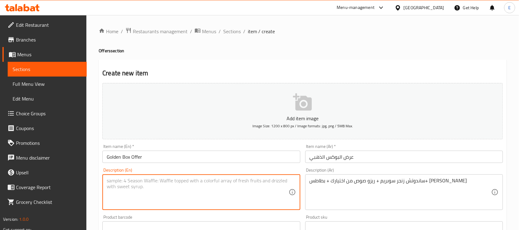
click at [195, 187] on textarea at bounding box center [198, 192] width 182 height 29
paste textarea "Zinger Supreme Sandwich + Rizo Sauce of your choice + Fries + Maxi Cola"
type textarea "Zinger Supreme Sandwich + Rizo Sauce of your choice + Fries + Maxi Cola"
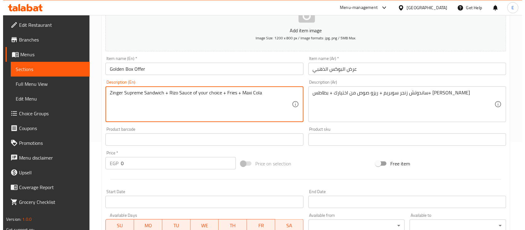
scroll to position [89, 0]
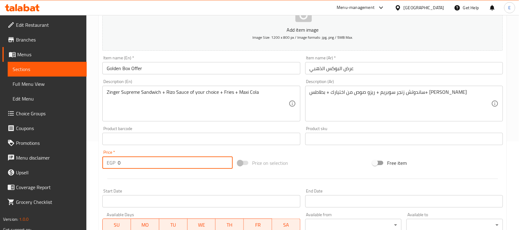
click at [156, 162] on input "0" at bounding box center [175, 162] width 115 height 12
paste input "187.5"
type input "187.5"
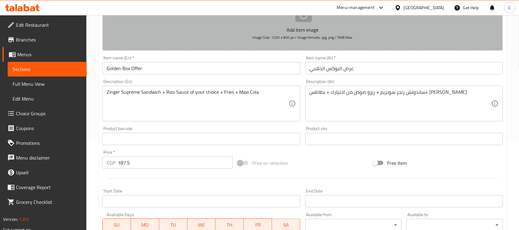
click at [302, 19] on icon "button" at bounding box center [302, 13] width 19 height 17
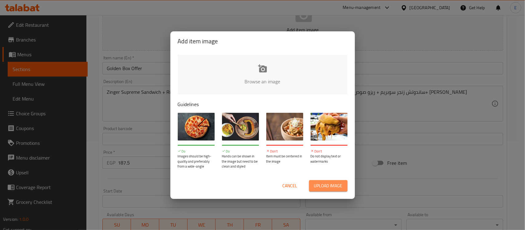
click at [322, 184] on span "Upload image" at bounding box center [328, 186] width 29 height 8
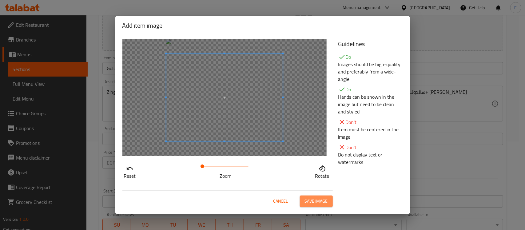
click at [317, 204] on span "Save image" at bounding box center [316, 201] width 23 height 8
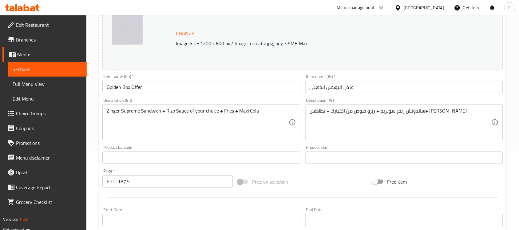
scroll to position [212, 0]
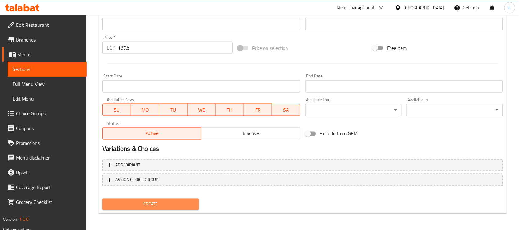
click at [164, 203] on span "Create" at bounding box center [150, 204] width 87 height 8
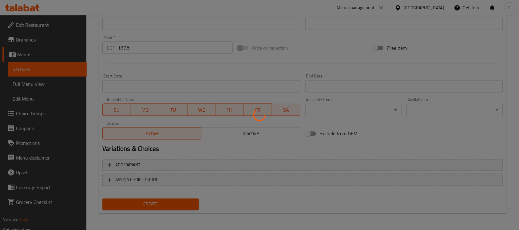
type input "0"
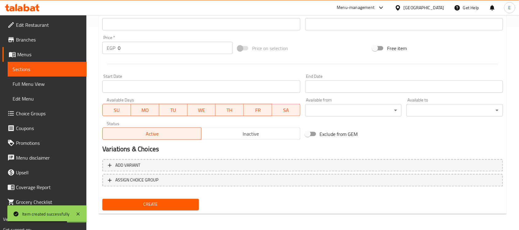
scroll to position [5, 0]
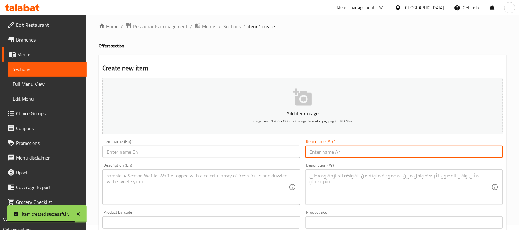
click at [376, 146] on input "text" at bounding box center [404, 152] width 198 height 12
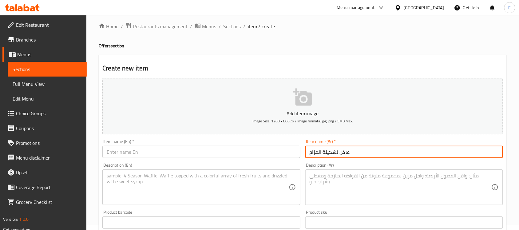
click at [376, 146] on input "عرض تشكيلة المزاج" at bounding box center [404, 152] width 198 height 12
type input "عرض تشكيلة المزاج"
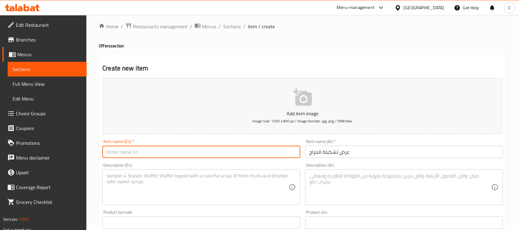
click at [128, 151] on input "text" at bounding box center [201, 152] width 198 height 12
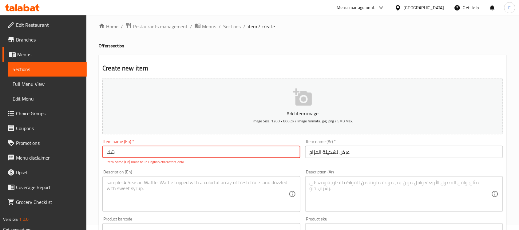
type input "ش"
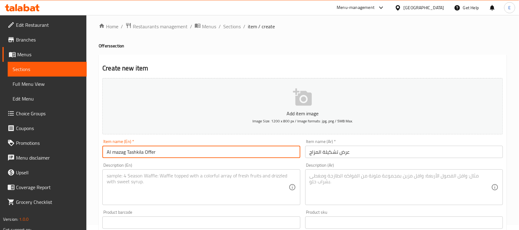
type input "Al mazag Tashkila Offer"
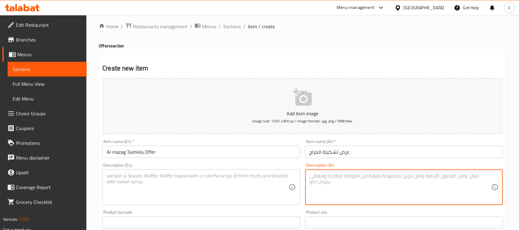
click at [367, 182] on textarea at bounding box center [401, 187] width 182 height 29
click at [407, 188] on textarea "3 ساندوتش كريسبي رانش + 3 ساندووتش جونيور برجر+ لتر ماكسي كولا" at bounding box center [401, 187] width 182 height 29
type textarea "3 ساندوتش كريسبي رانش + 3 ساندووتش جونيور برجر+ لتر ماكسي كولا"
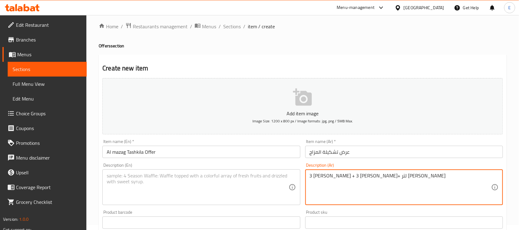
click at [184, 199] on textarea at bounding box center [198, 187] width 182 height 29
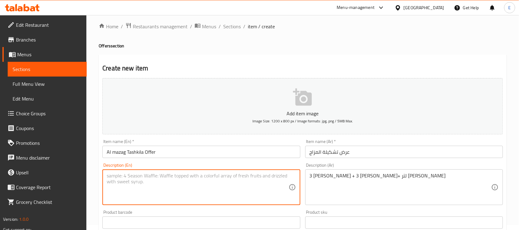
paste textarea "3 Crispy Ranch Sandwiches + 3 Junior Burger Sandwiches + 1 Liter Maxi Cola"
type textarea "3 Crispy Ranch Sandwiches + 3 Junior Burger Sandwiches + 1 Liter Maxi Cola"
click at [300, 93] on icon "button" at bounding box center [303, 98] width 20 height 20
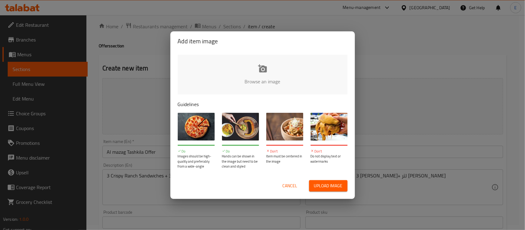
click at [265, 76] on input "file" at bounding box center [470, 83] width 585 height 57
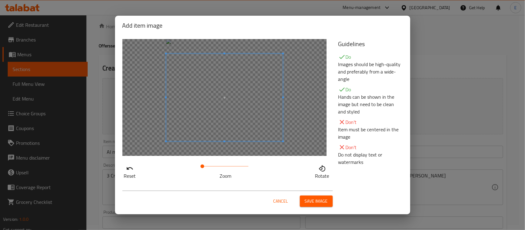
click at [329, 200] on button "Save image" at bounding box center [316, 200] width 33 height 11
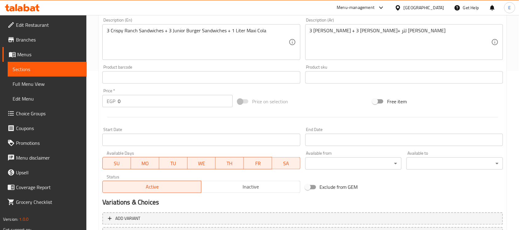
scroll to position [159, 0]
click at [153, 97] on input "0" at bounding box center [175, 101] width 115 height 12
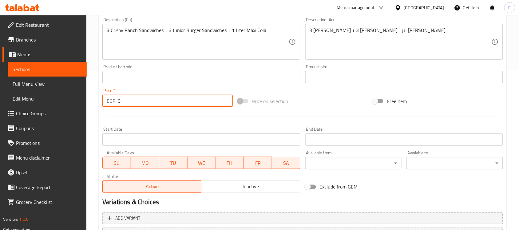
click at [153, 97] on input "0" at bounding box center [175, 101] width 115 height 12
paste input "437.5"
click at [153, 97] on input "0" at bounding box center [175, 101] width 115 height 12
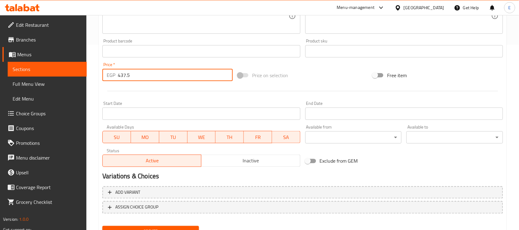
scroll to position [187, 0]
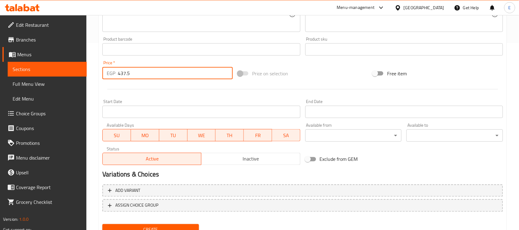
type input "437.5"
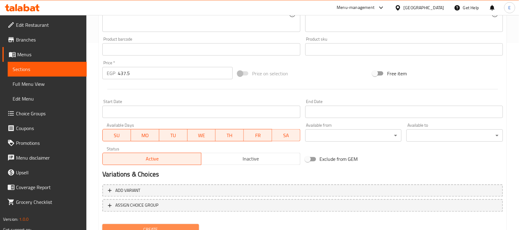
click at [167, 227] on span "Create" at bounding box center [150, 230] width 87 height 8
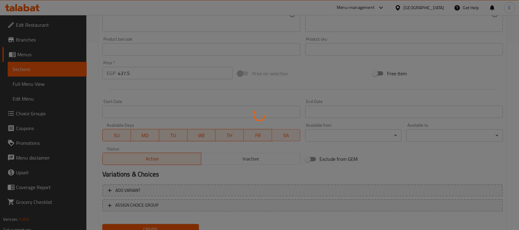
type input "0"
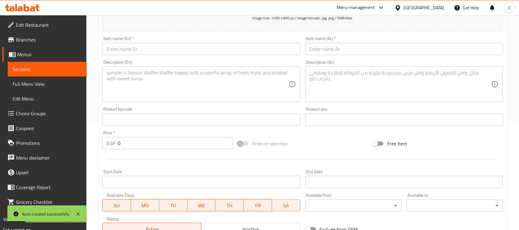
scroll to position [0, 0]
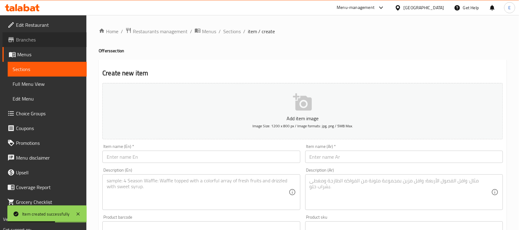
click at [32, 41] on span "Branches" at bounding box center [49, 39] width 66 height 7
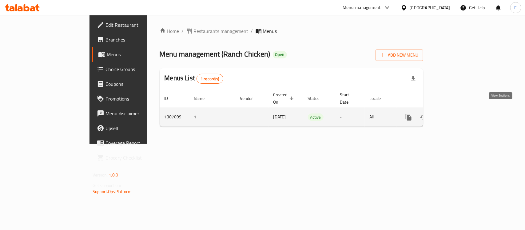
click at [456, 113] on icon "enhanced table" at bounding box center [452, 116] width 7 height 7
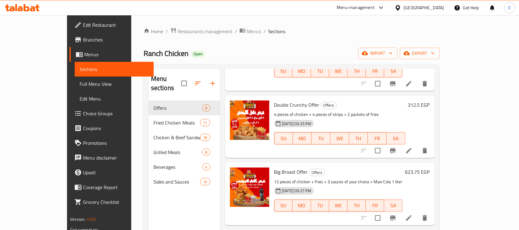
scroll to position [322, 0]
